Goal: Check status: Check status

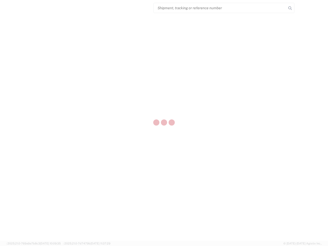
select select "US"
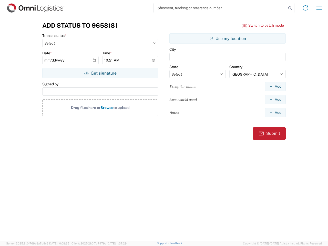
click at [220, 8] on input "search" at bounding box center [220, 8] width 133 height 10
click at [290, 8] on icon at bounding box center [290, 8] width 7 height 7
click at [306, 8] on icon at bounding box center [306, 8] width 8 height 8
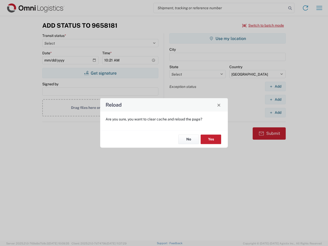
click at [320, 8] on div "Reload Are you sure, you want to clear cache and reload the page? No Yes" at bounding box center [164, 123] width 328 height 246
click at [263, 25] on div "Reload Are you sure, you want to clear cache and reload the page? No Yes" at bounding box center [164, 123] width 328 height 246
click at [100, 73] on div "Reload Are you sure, you want to clear cache and reload the page? No Yes" at bounding box center [164, 123] width 328 height 246
click at [228, 38] on div "Reload Are you sure, you want to clear cache and reload the page? No Yes" at bounding box center [164, 123] width 328 height 246
click at [275, 86] on div "Reload Are you sure, you want to clear cache and reload the page? No Yes" at bounding box center [164, 123] width 328 height 246
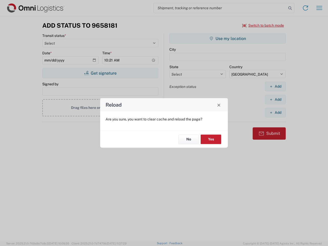
click at [275, 100] on div "Reload Are you sure, you want to clear cache and reload the page? No Yes" at bounding box center [164, 123] width 328 height 246
click at [275, 113] on div "Reload Are you sure, you want to clear cache and reload the page? No Yes" at bounding box center [164, 123] width 328 height 246
